Goal: Task Accomplishment & Management: Manage account settings

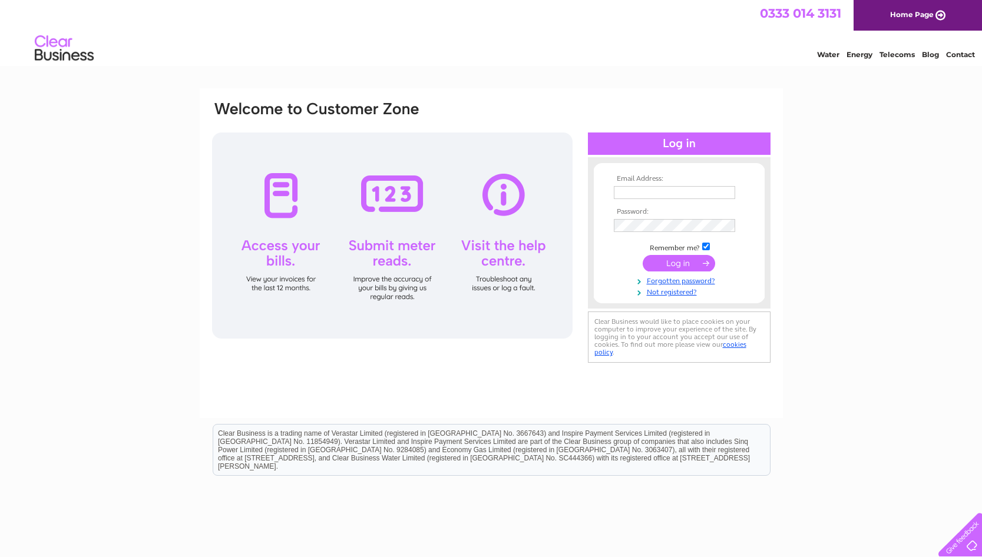
type input "adele.millar@jsmart.co.uk"
click at [681, 252] on td "Remember me?" at bounding box center [679, 247] width 137 height 12
click at [676, 259] on input "submit" at bounding box center [678, 263] width 72 height 16
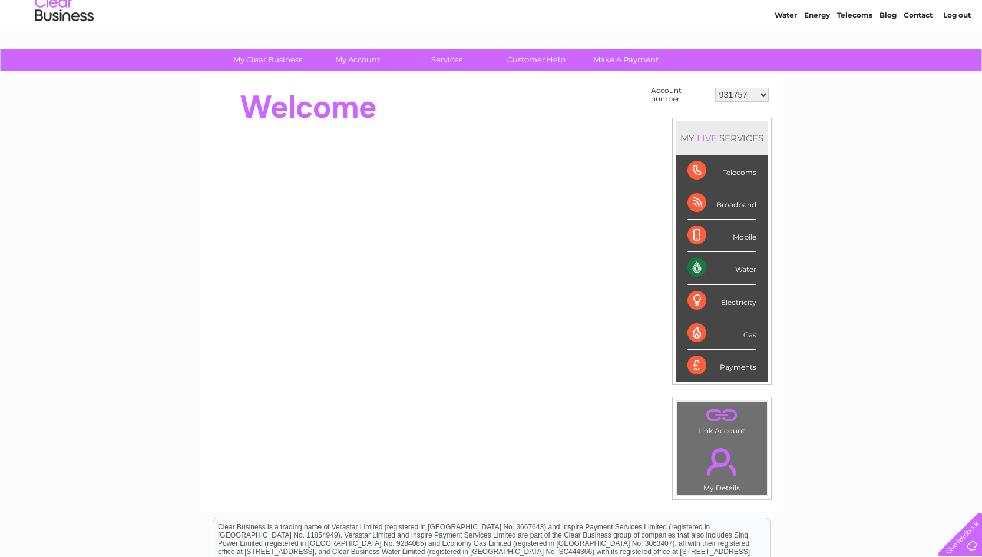
scroll to position [118, 0]
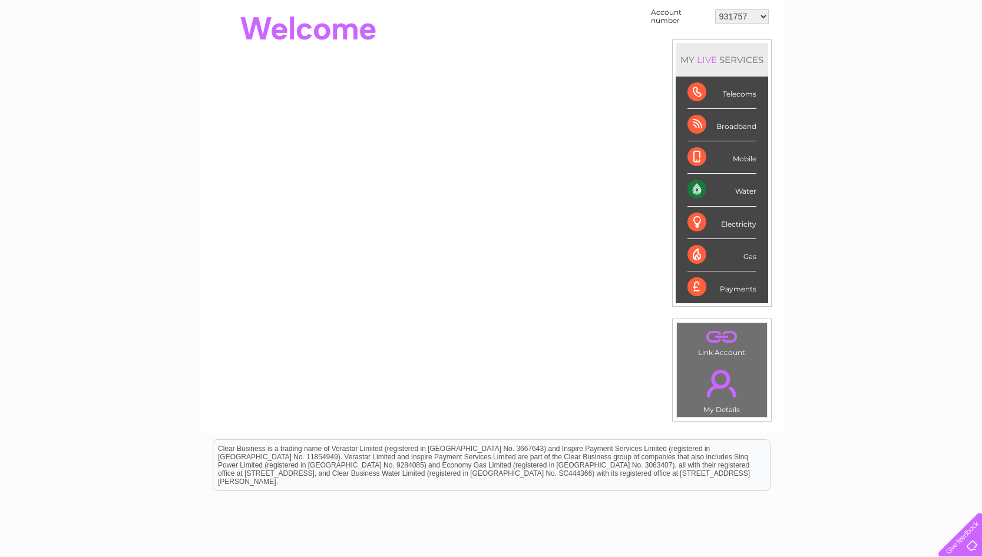
click at [727, 16] on select "931757 1139086 1142109 1143758 1151714 1153192 30291599 30291600 30303584 30305…" at bounding box center [742, 16] width 54 height 14
select select "30305051"
click at [715, 9] on select "931757 1139086 1142109 1143758 1151714 1153192 30291599 30291600 30303584 30305…" at bounding box center [742, 16] width 54 height 14
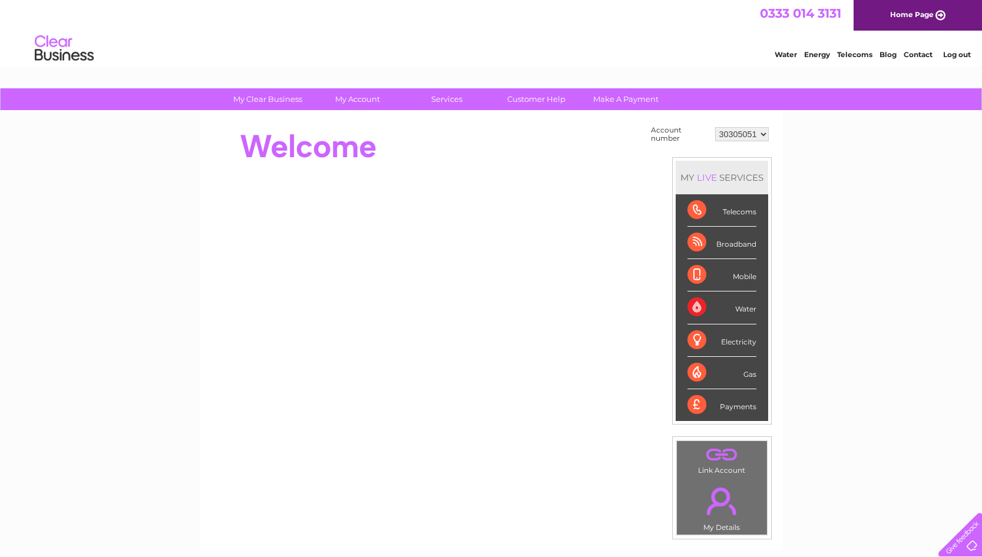
click at [740, 405] on div "Payments" at bounding box center [721, 405] width 69 height 32
click at [706, 399] on div "Payments" at bounding box center [721, 405] width 69 height 32
click at [691, 399] on div "Payments" at bounding box center [721, 405] width 69 height 32
click at [694, 400] on div "Payments" at bounding box center [721, 405] width 69 height 32
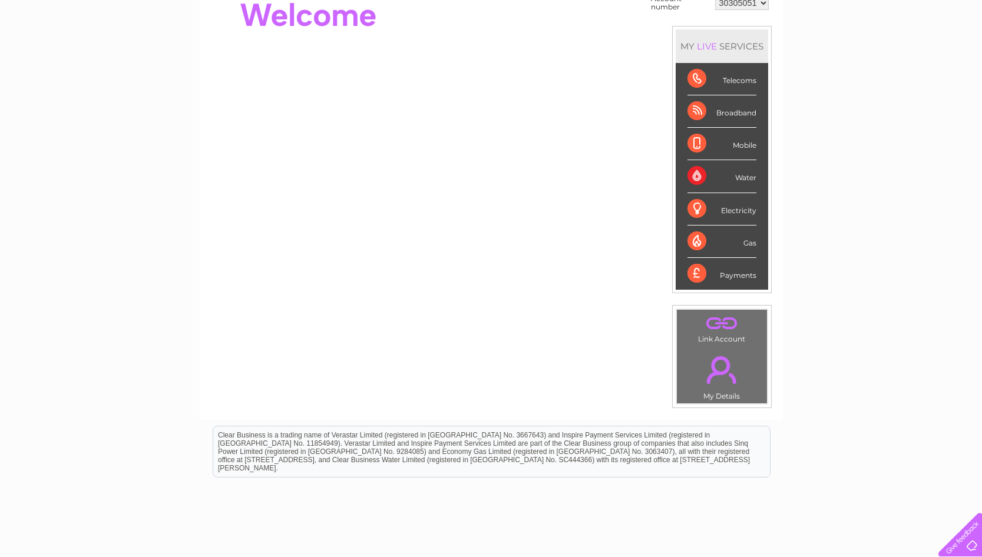
scroll to position [59, 0]
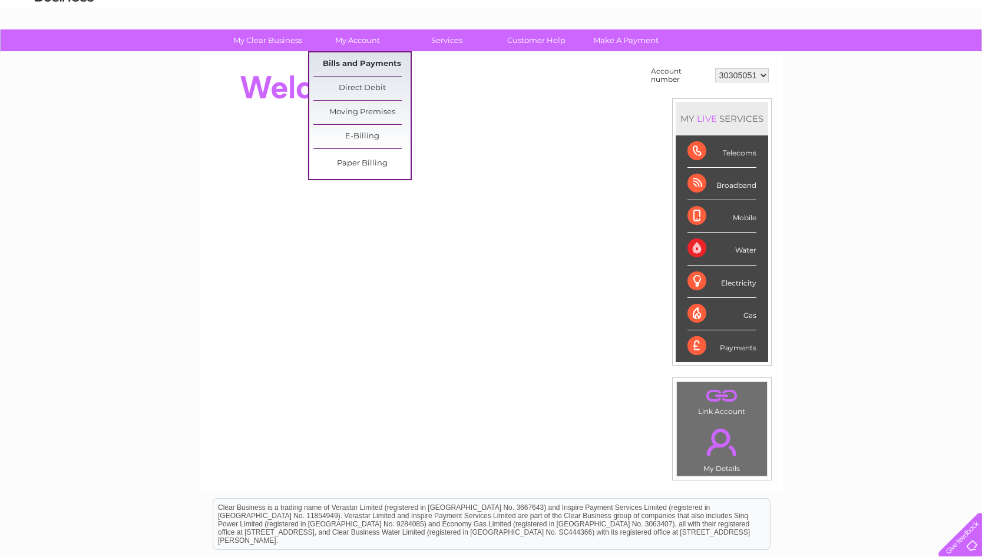
click at [355, 67] on link "Bills and Payments" at bounding box center [361, 64] width 97 height 24
click at [359, 56] on link "Bills and Payments" at bounding box center [361, 64] width 97 height 24
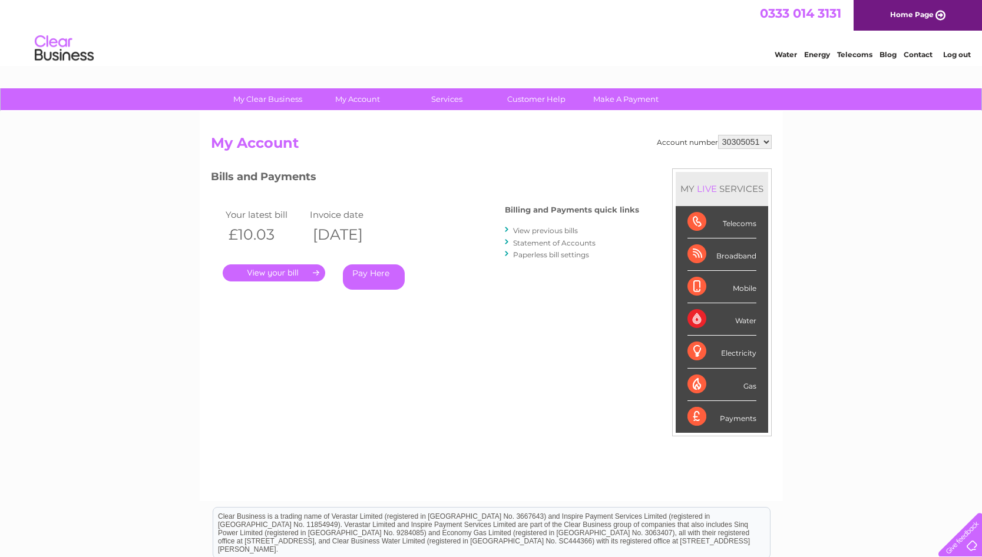
click at [279, 269] on link "." at bounding box center [274, 272] width 102 height 17
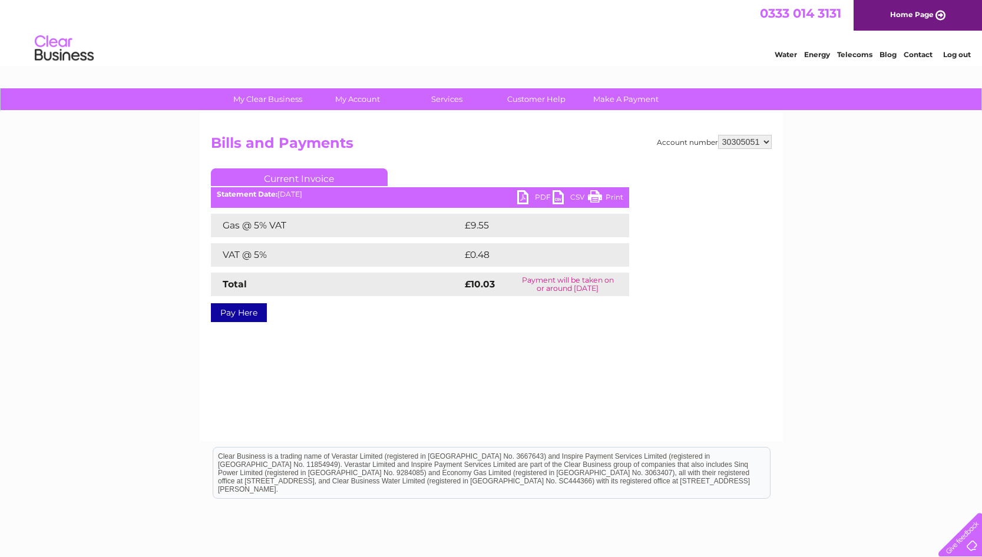
click at [528, 193] on link "PDF" at bounding box center [534, 198] width 35 height 17
